Goal: Transaction & Acquisition: Purchase product/service

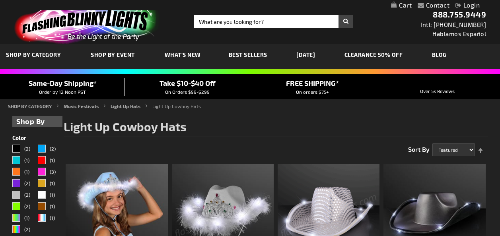
scroll to position [120, 0]
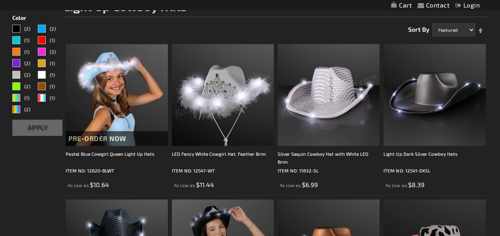
drag, startPoint x: 0, startPoint y: 0, endPoint x: 318, endPoint y: 95, distance: 332.1
click at [318, 95] on img at bounding box center [329, 95] width 102 height 102
